Goal: Information Seeking & Learning: Learn about a topic

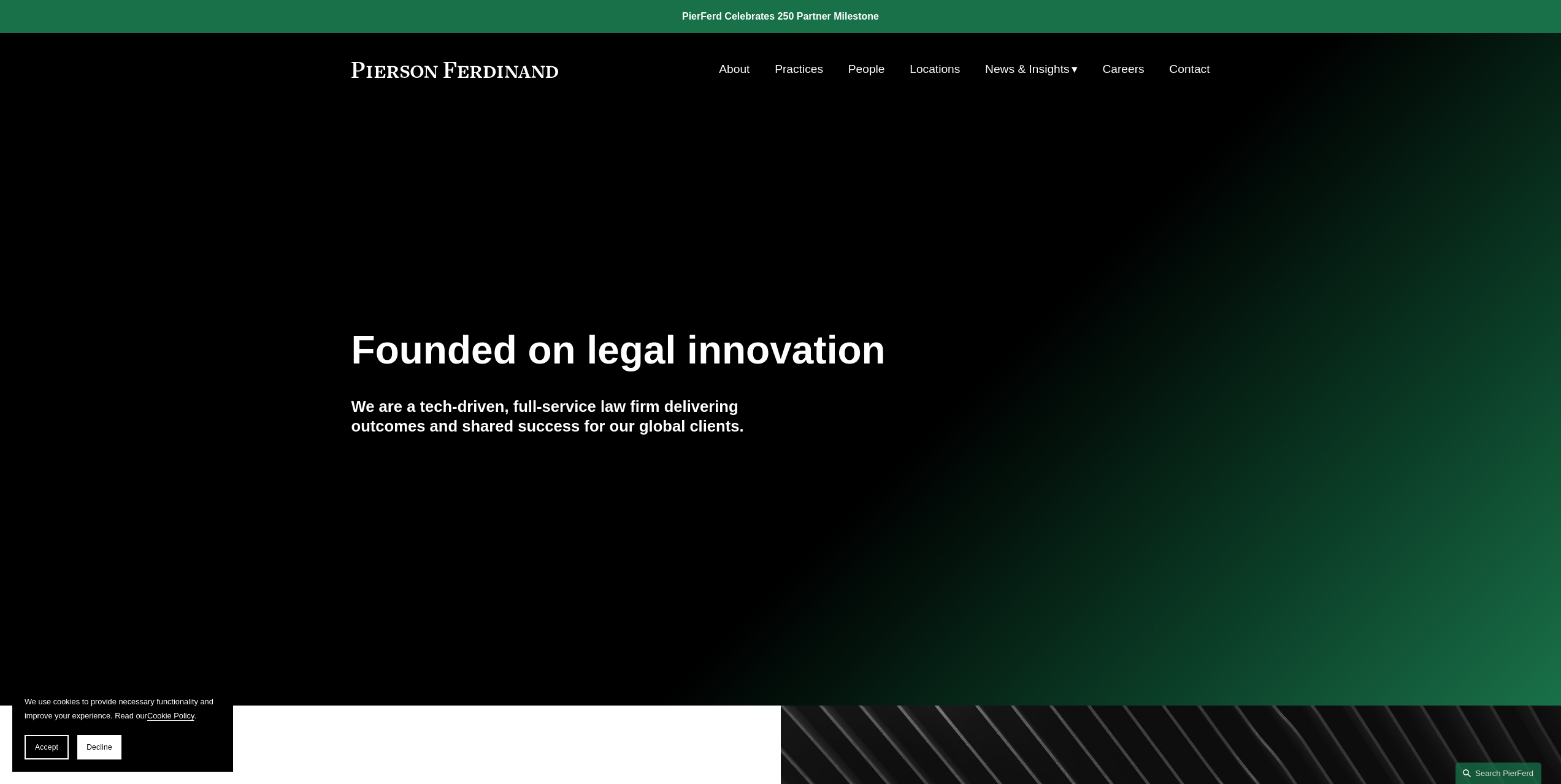
click at [925, 73] on link "Locations" at bounding box center [935, 69] width 51 height 24
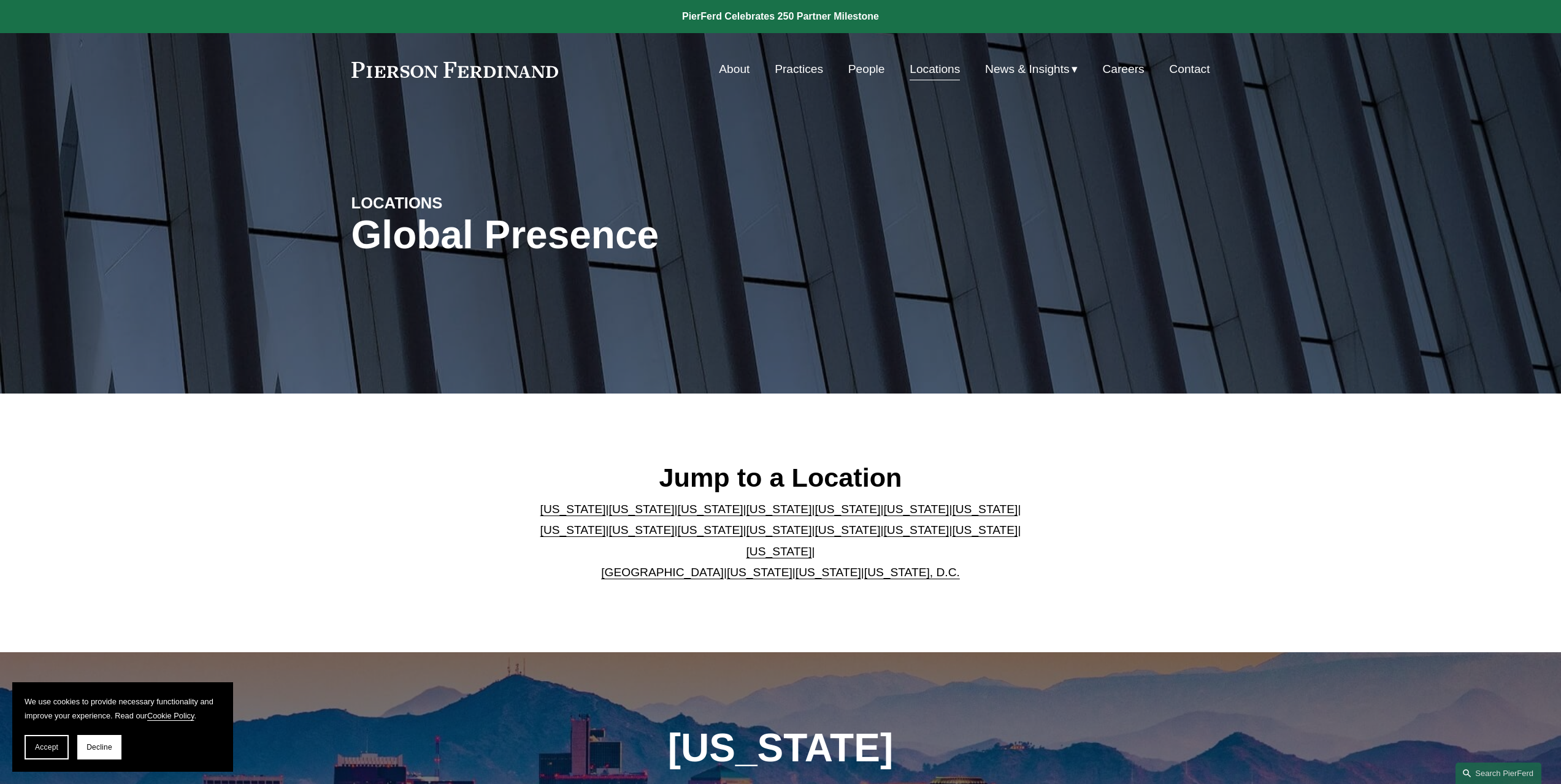
click at [796, 565] on link "Washington" at bounding box center [828, 572] width 66 height 13
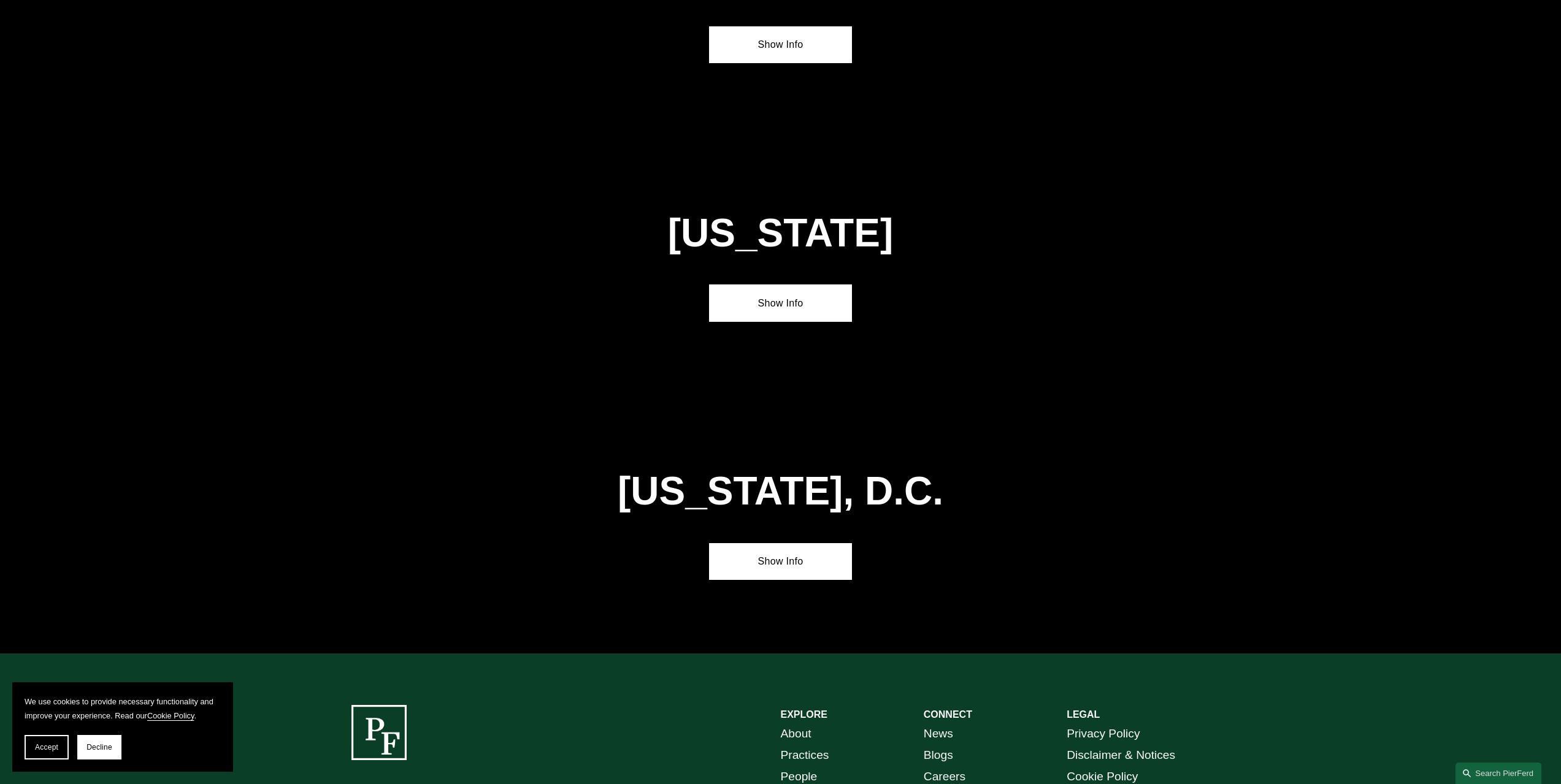
scroll to position [5082, 0]
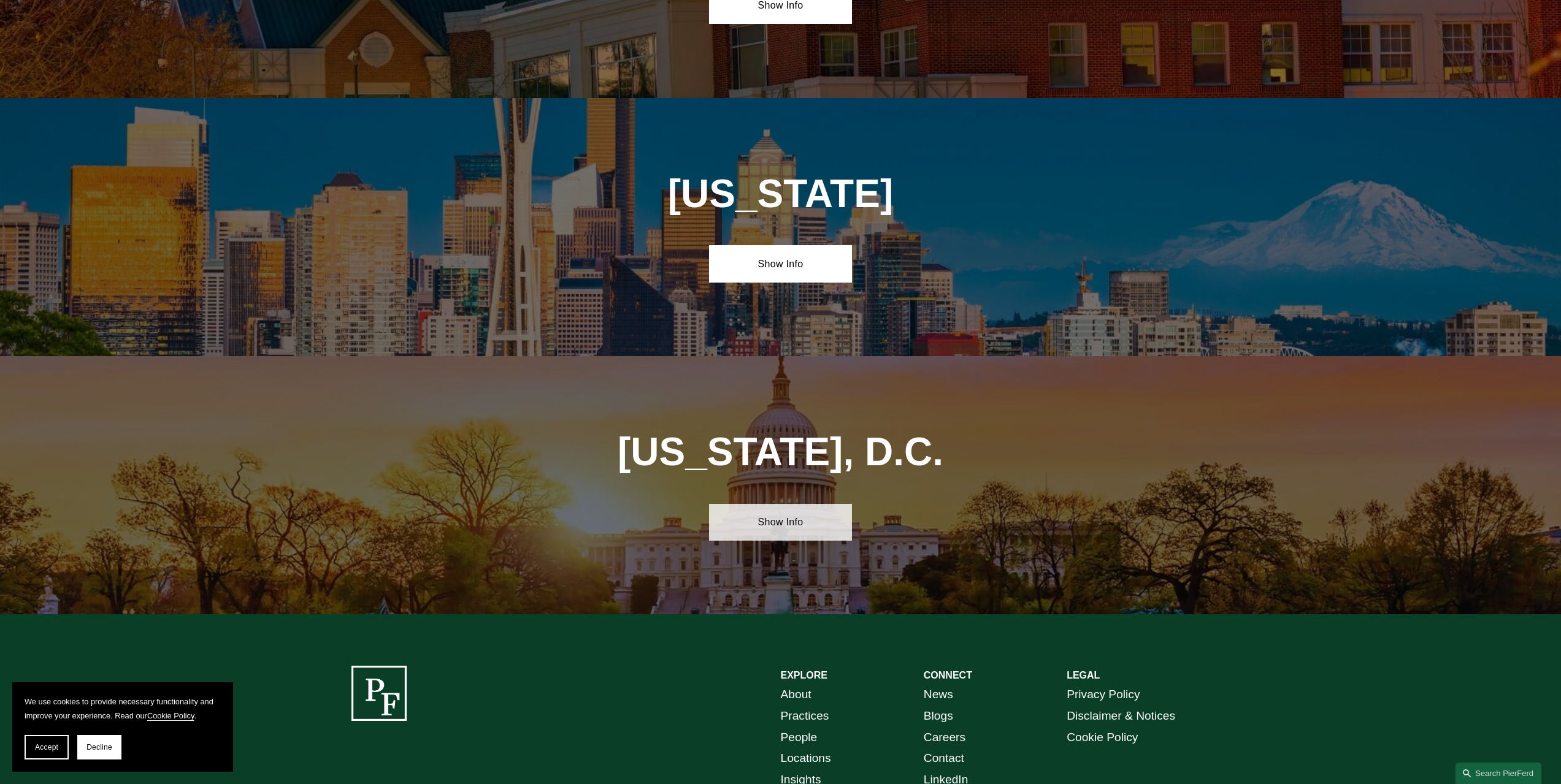
click at [761, 503] on link "Show Info" at bounding box center [780, 522] width 143 height 37
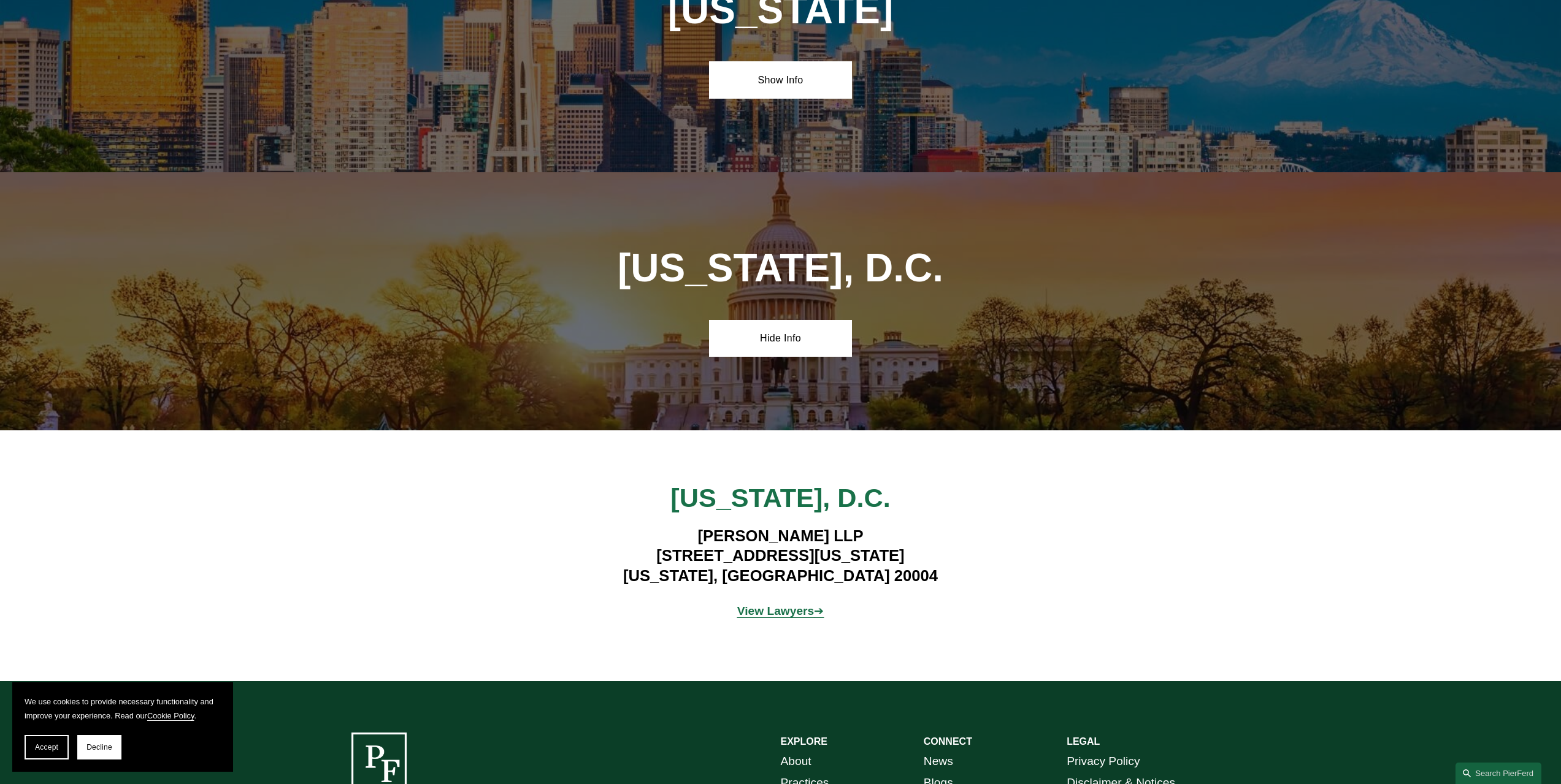
scroll to position [5327, 0]
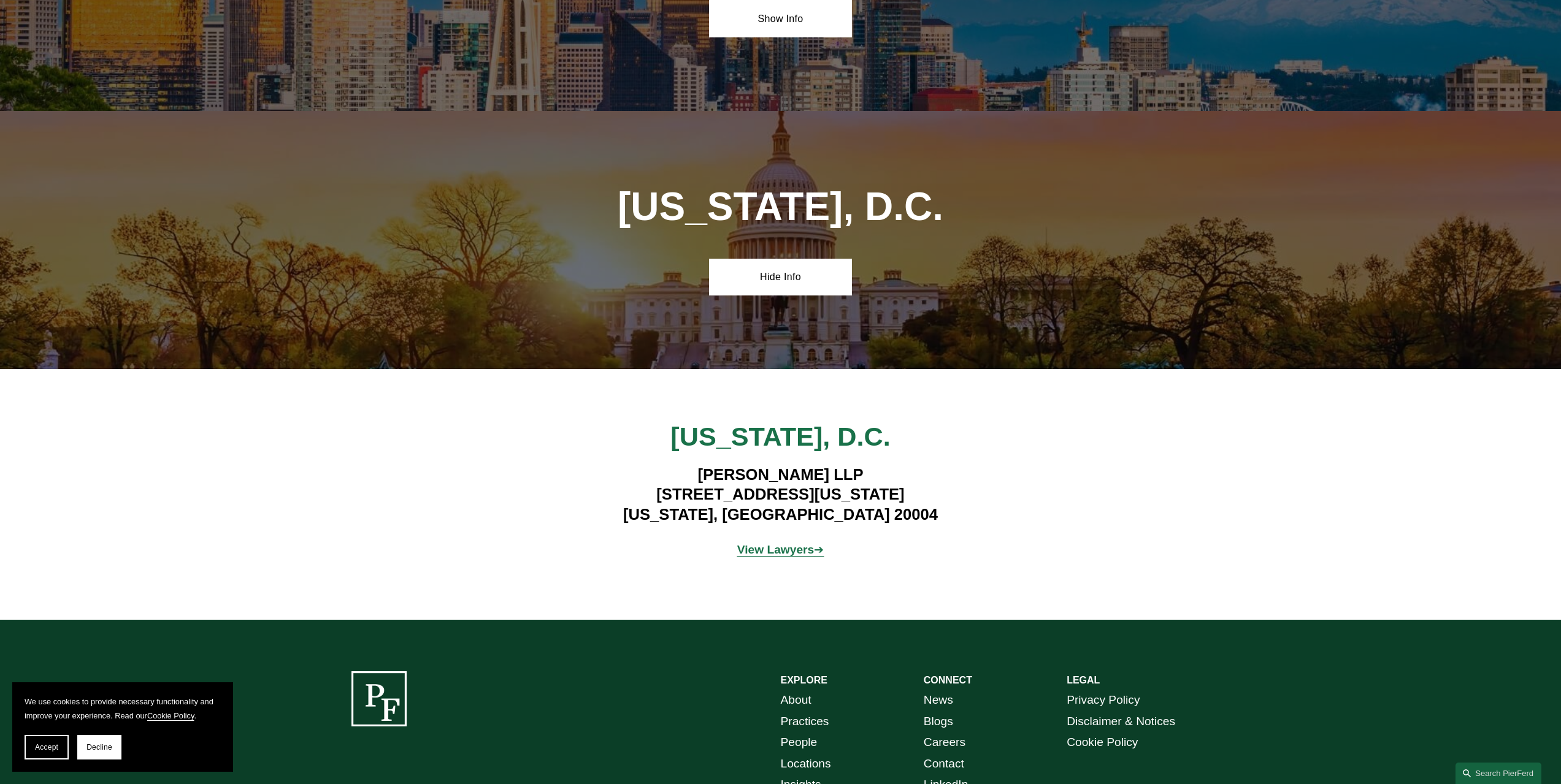
click at [759, 543] on strong "View Lawyers" at bounding box center [776, 549] width 77 height 13
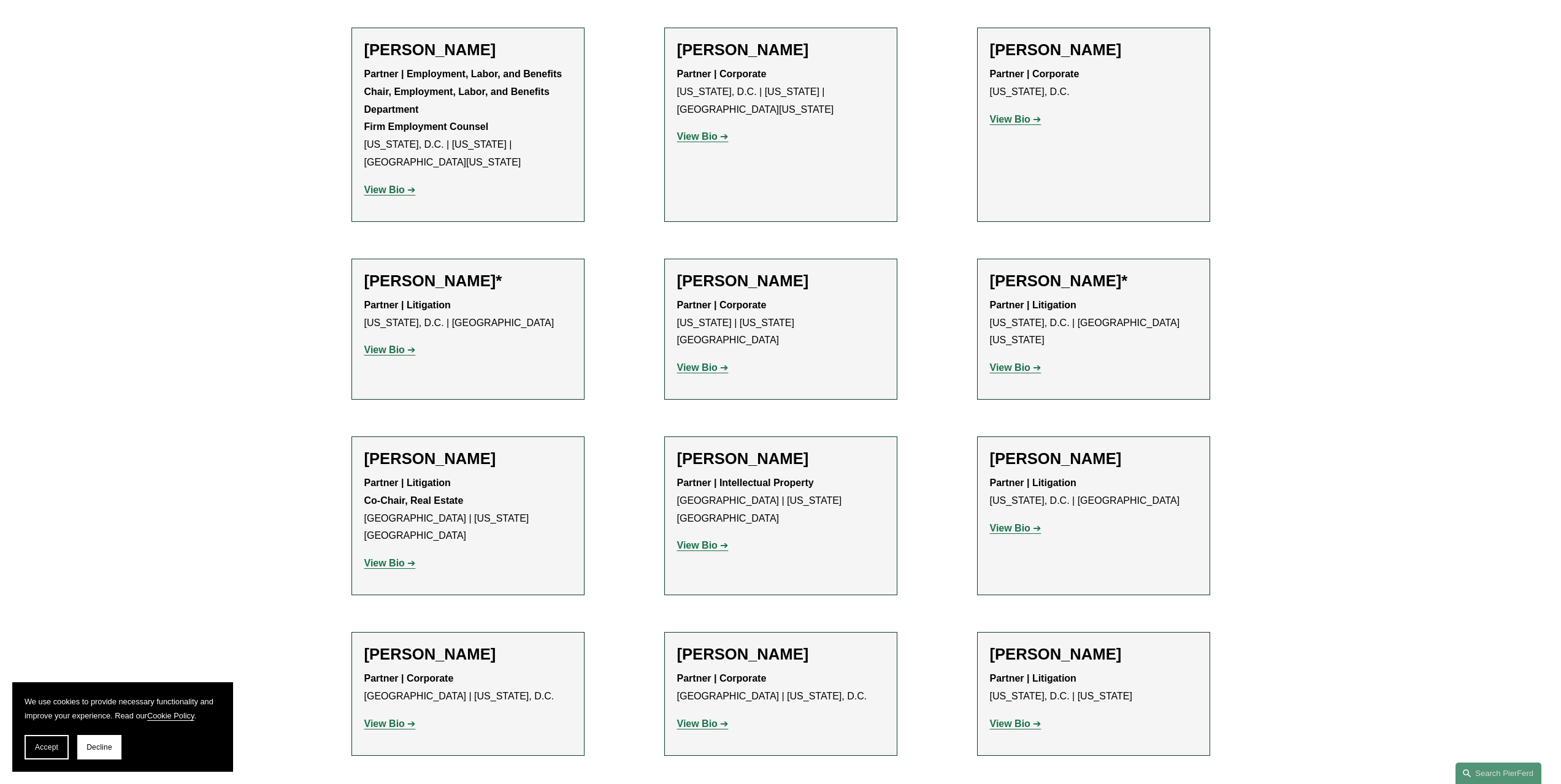
scroll to position [858, 0]
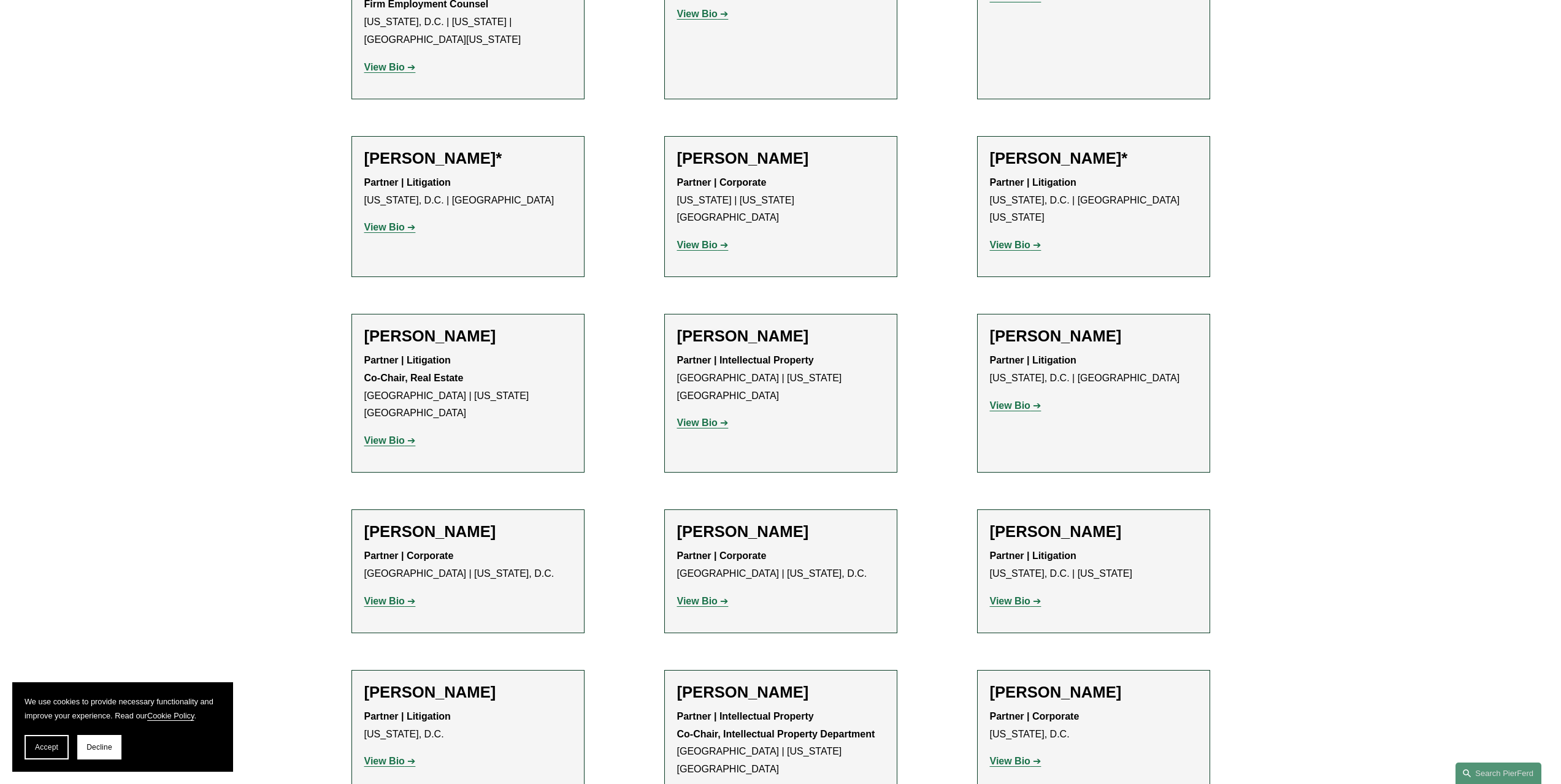
click at [1023, 596] on strong "View Bio" at bounding box center [1010, 601] width 40 height 10
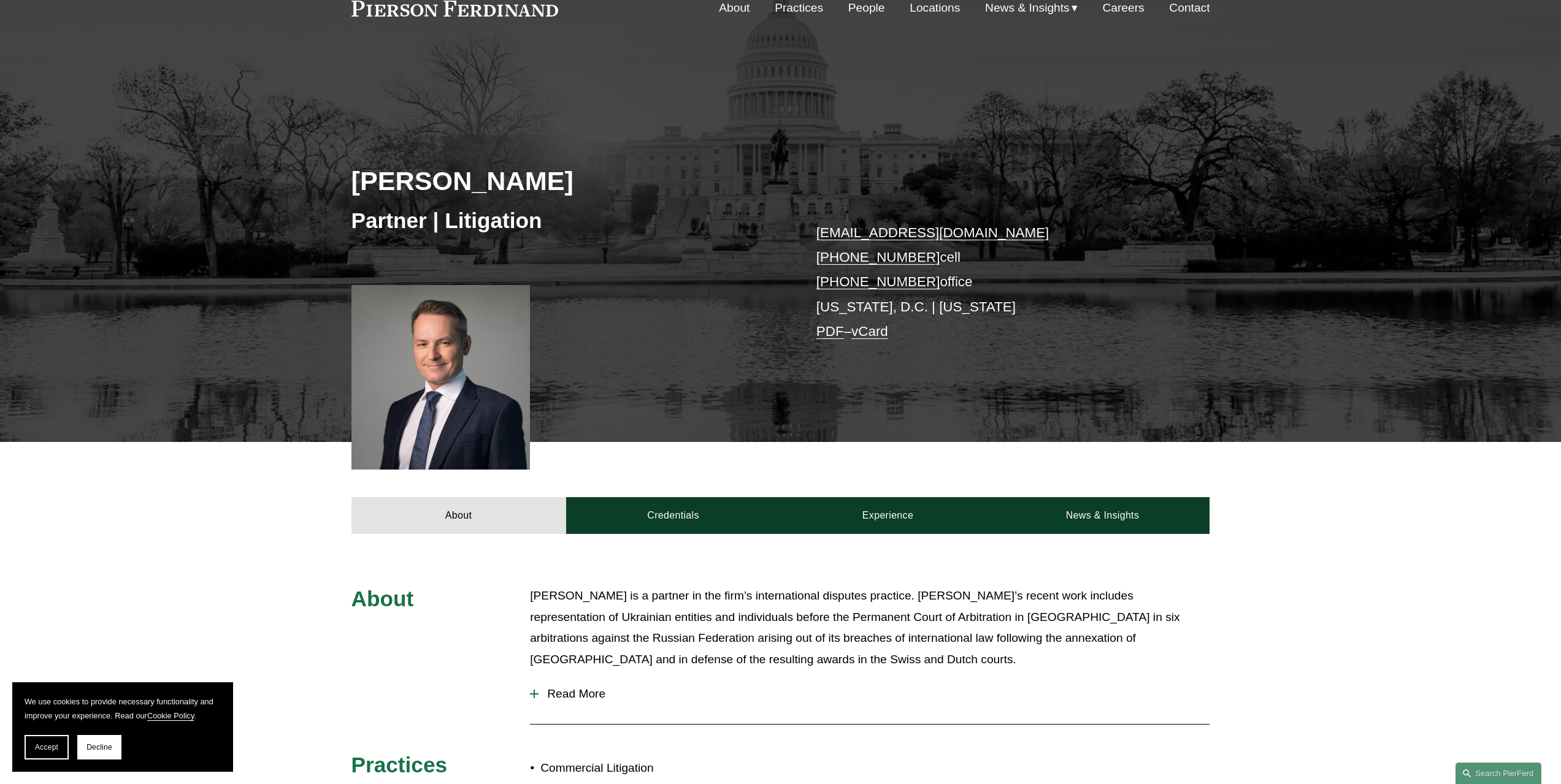
scroll to position [122, 0]
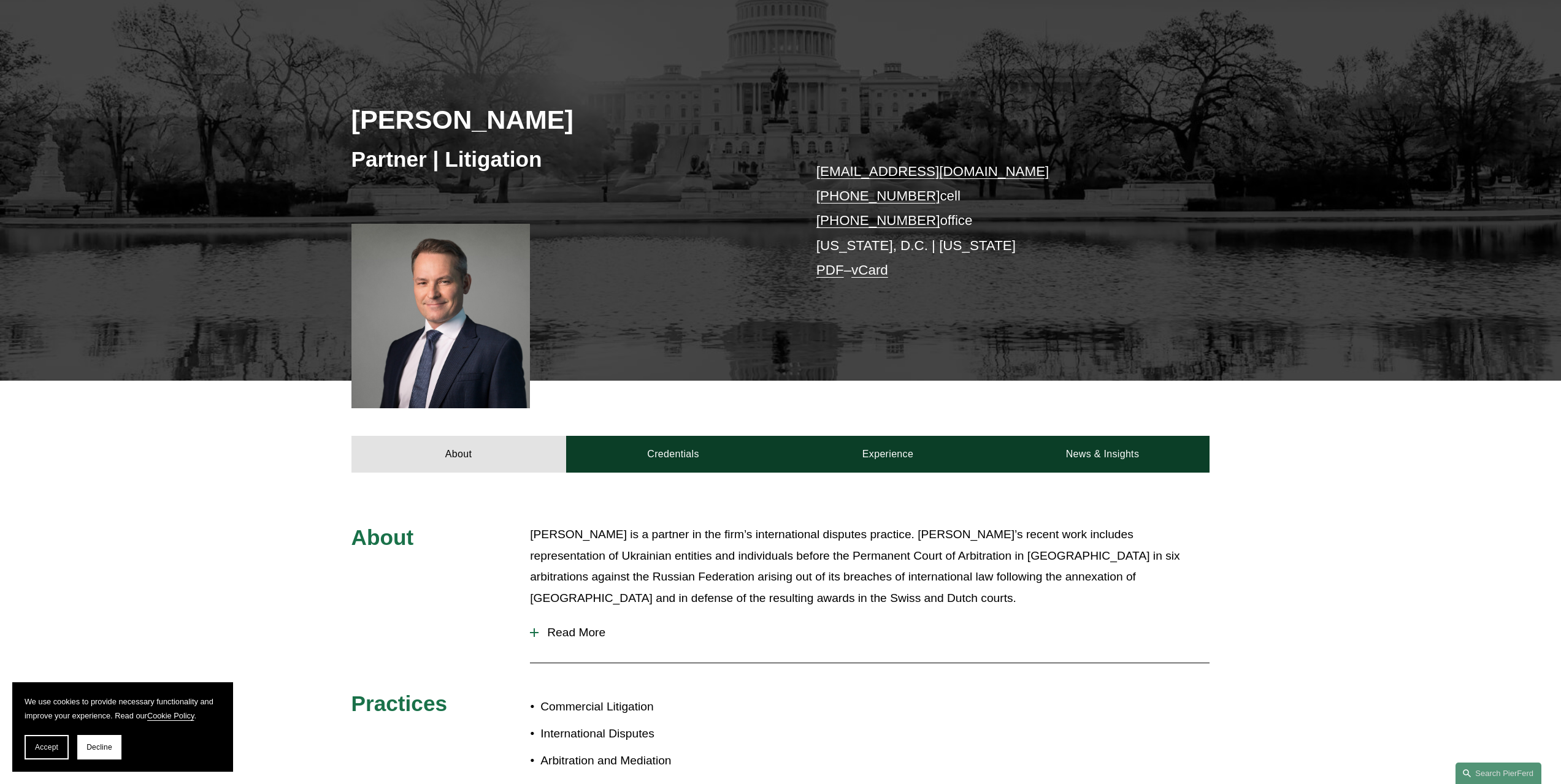
click at [597, 635] on span "Read More" at bounding box center [874, 632] width 671 height 13
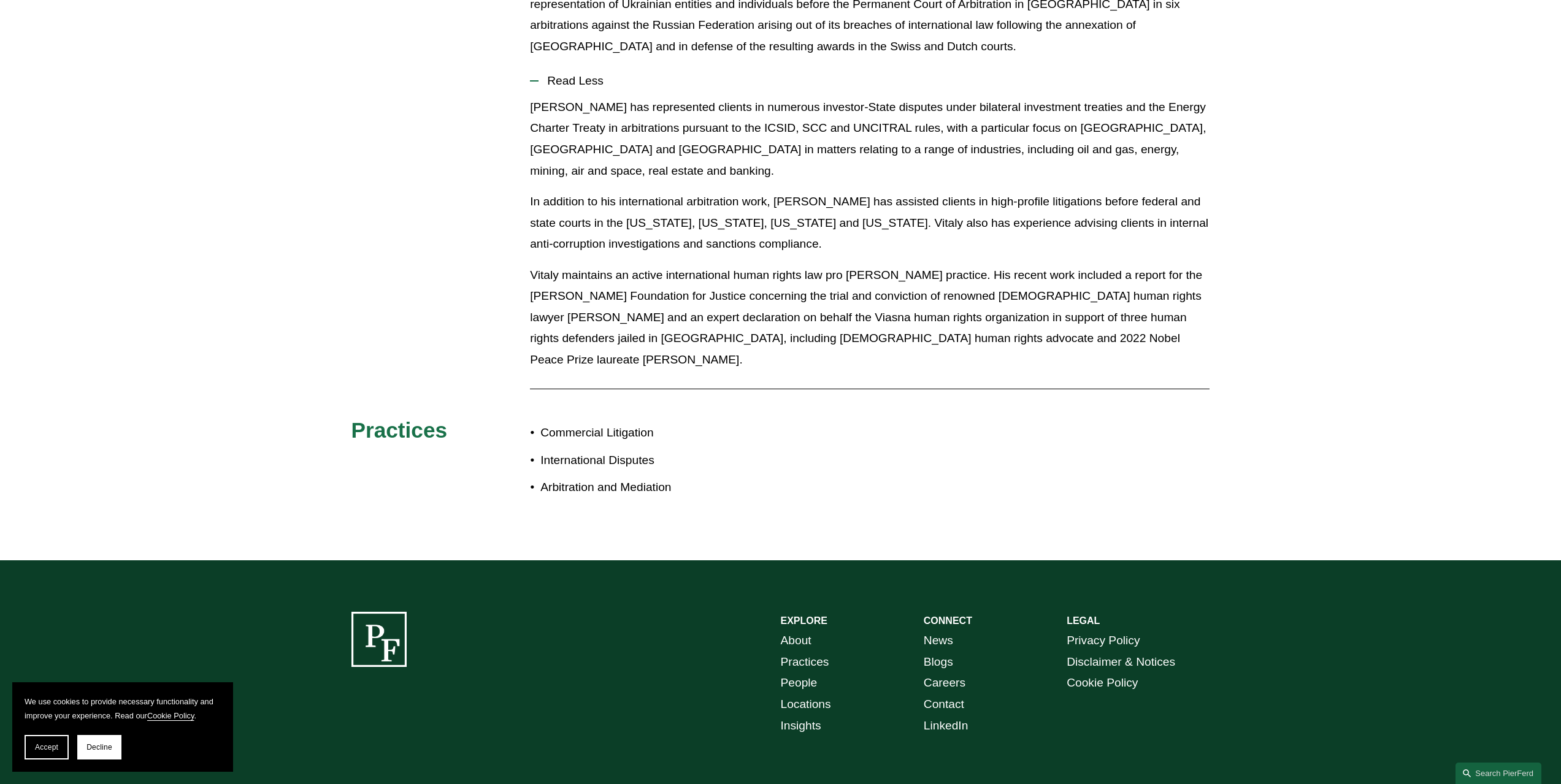
scroll to position [368, 0]
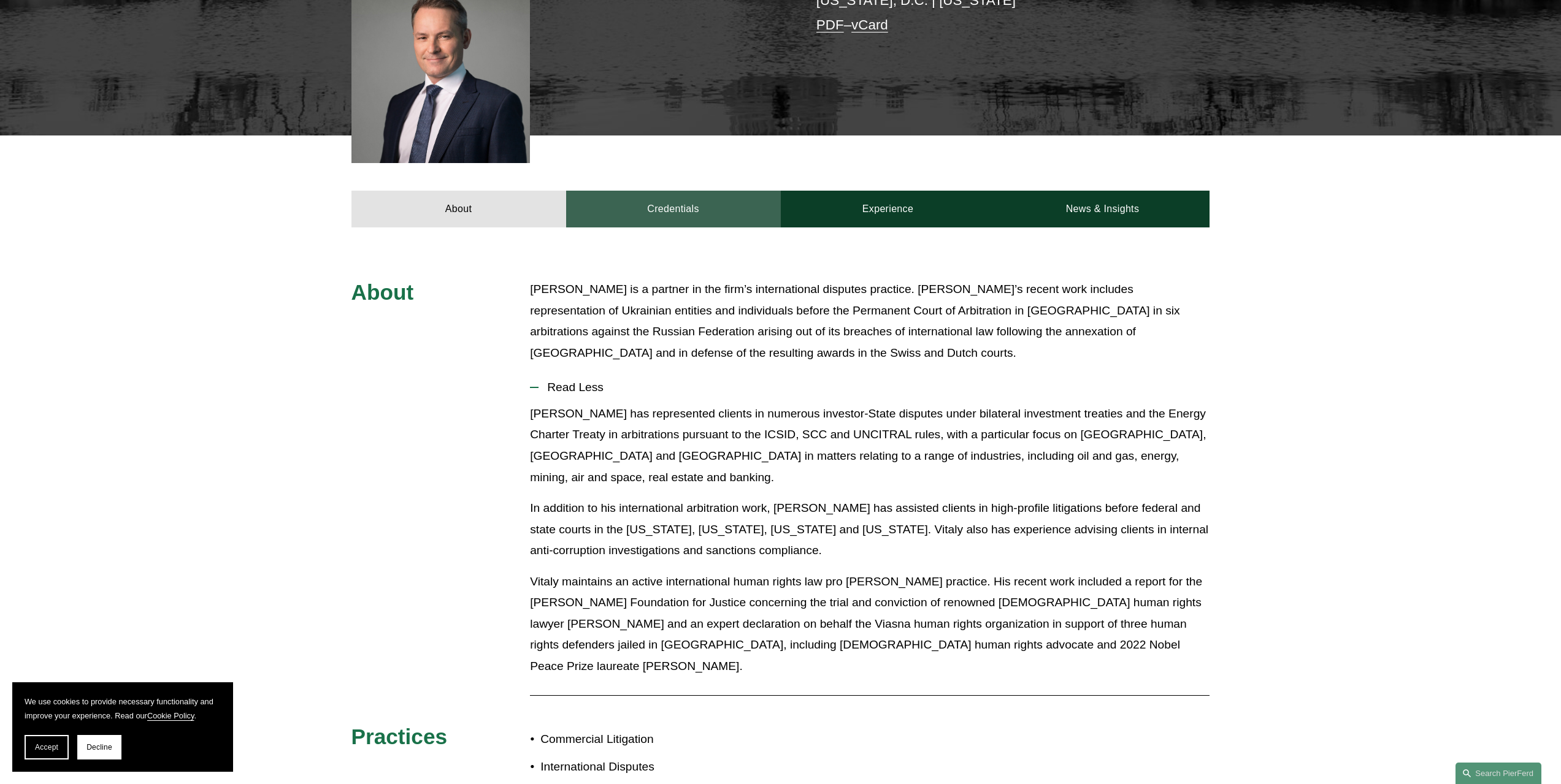
click at [664, 213] on link "Credentials" at bounding box center [672, 209] width 214 height 37
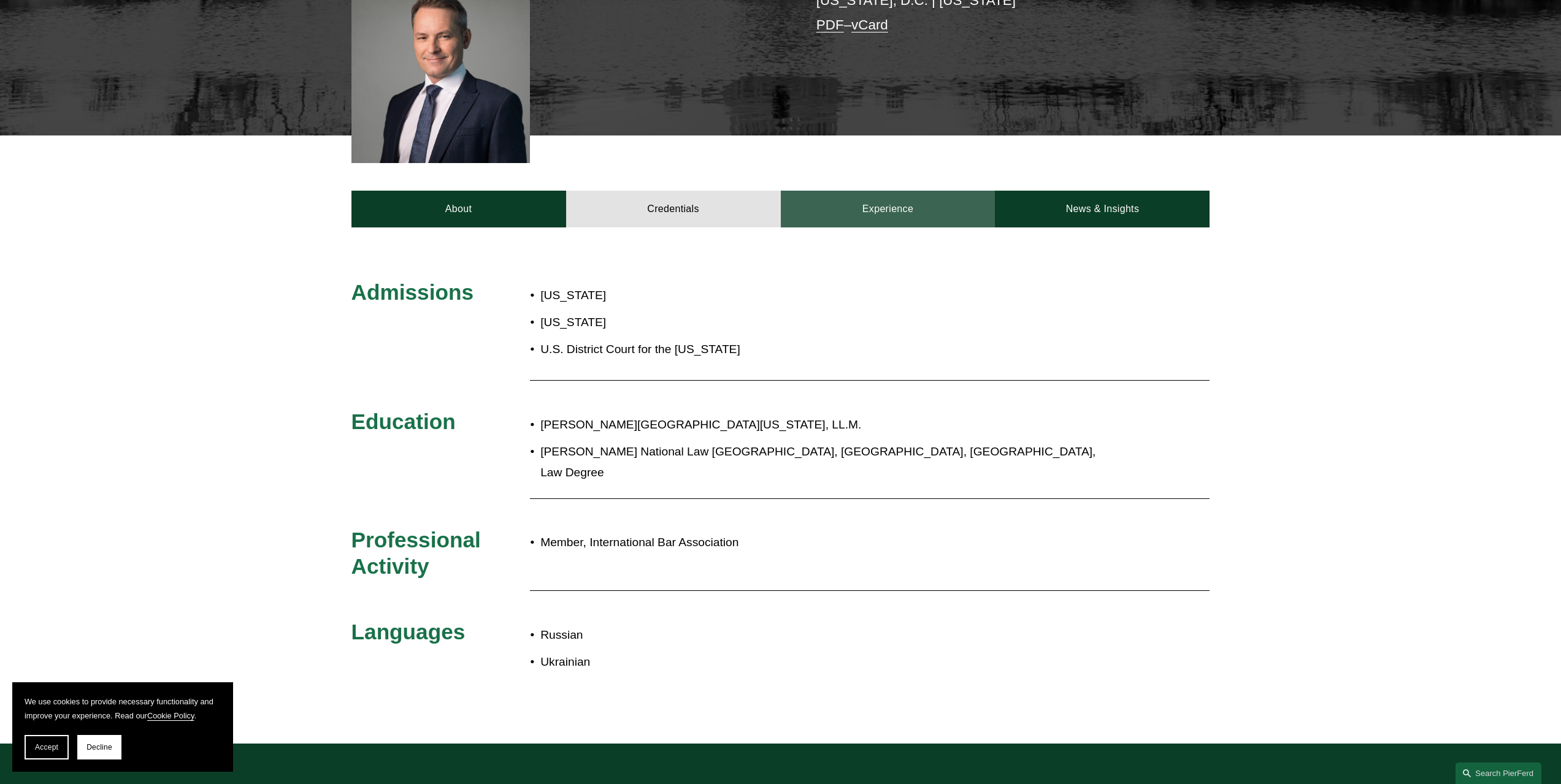
click at [888, 211] on link "Experience" at bounding box center [888, 209] width 214 height 37
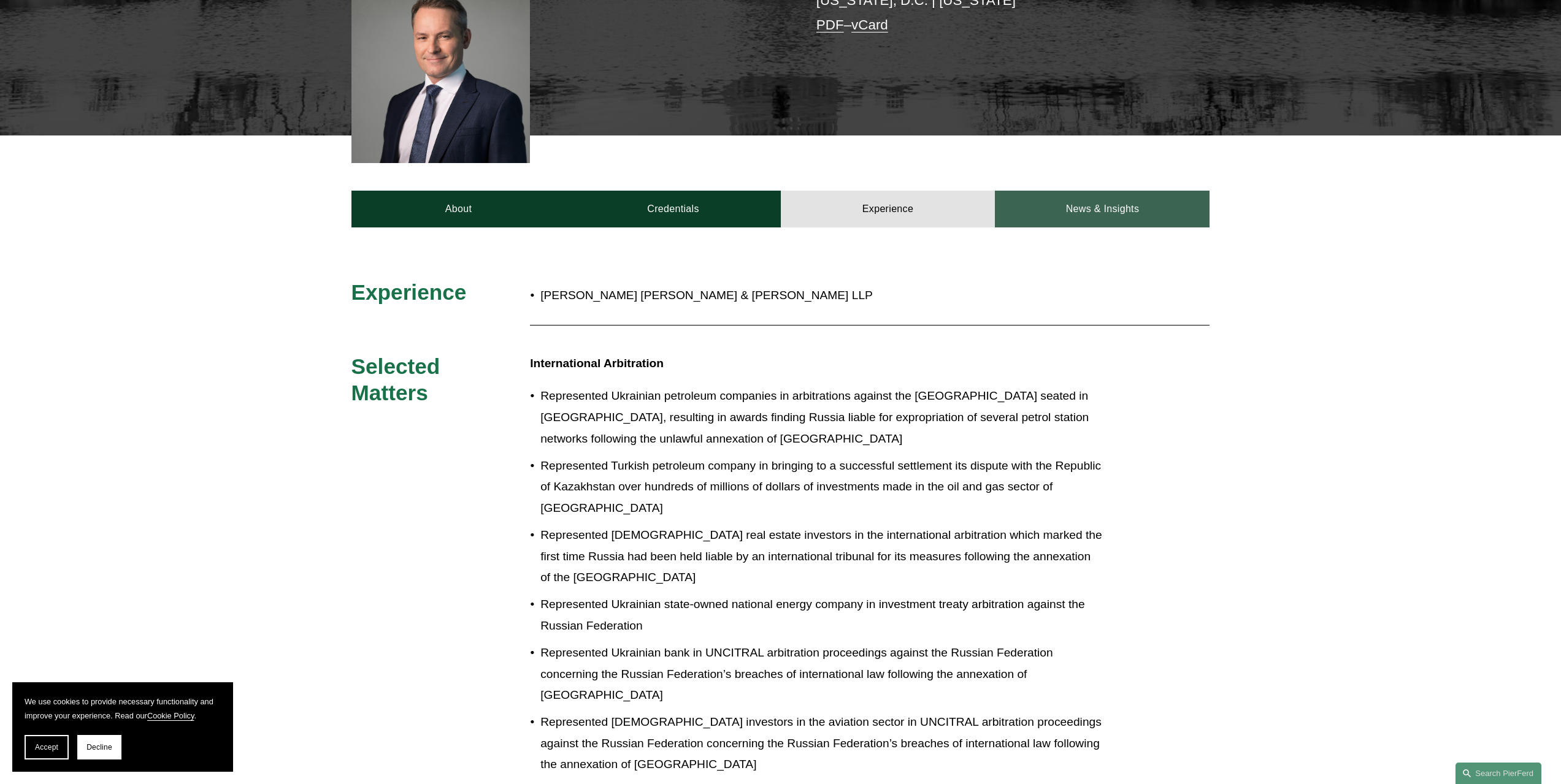
click at [1114, 219] on link "News & Insights" at bounding box center [1101, 209] width 214 height 37
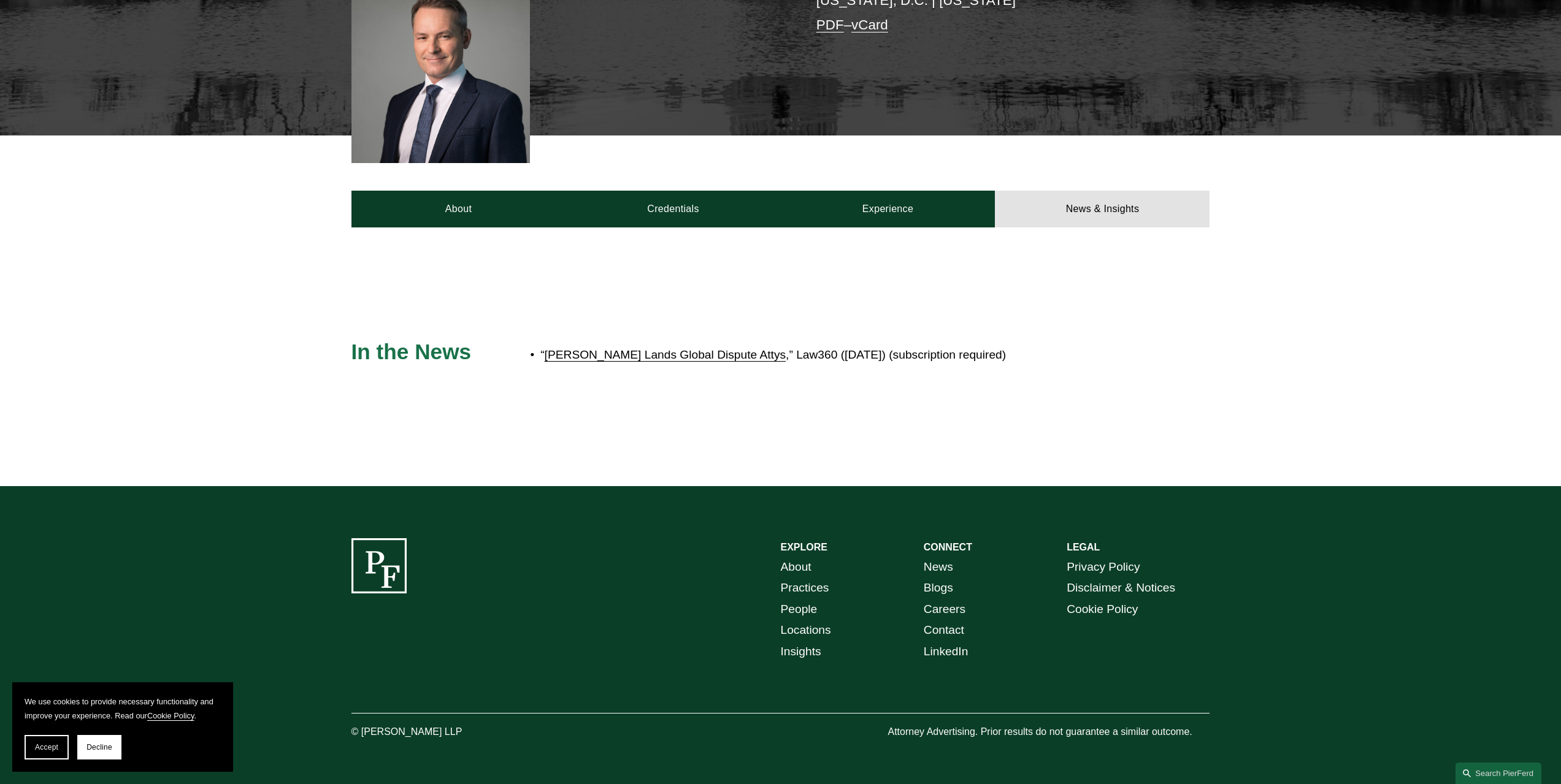
click at [716, 352] on link "Pierson Ferdinand Lands Global Dispute Attys" at bounding box center [666, 354] width 241 height 13
